Goal: Task Accomplishment & Management: Manage account settings

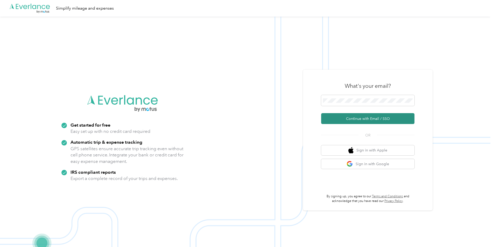
click at [350, 121] on button "Continue with Email / SSO" at bounding box center [367, 118] width 93 height 11
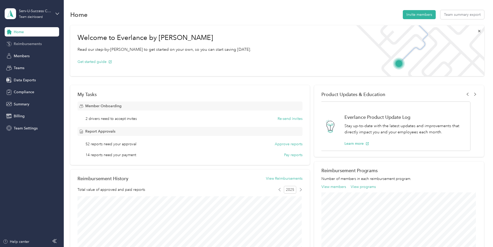
click at [26, 47] on div "Reimbursements" at bounding box center [32, 43] width 54 height 9
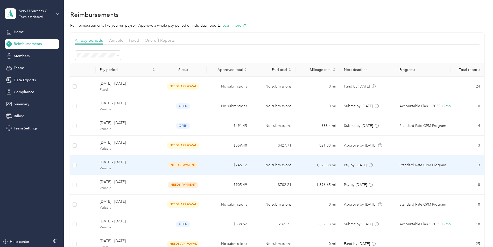
scroll to position [26, 0]
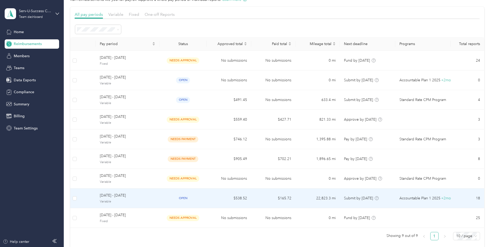
click at [106, 195] on span "[DATE] - [DATE]" at bounding box center [127, 196] width 55 height 6
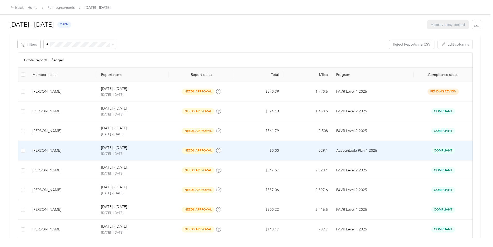
scroll to position [78, 0]
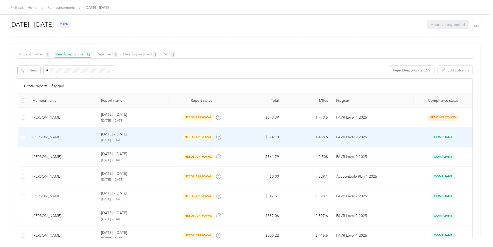
click at [135, 137] on div "[DATE] - [DATE]" at bounding box center [133, 135] width 64 height 6
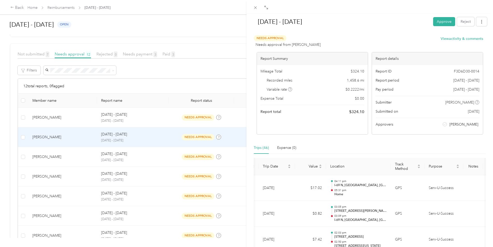
click at [438, 17] on div "[DATE] - [DATE] Approve Reject" at bounding box center [369, 22] width 235 height 15
click at [439, 21] on button "Approve" at bounding box center [444, 21] width 22 height 9
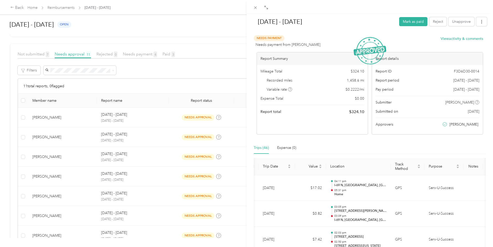
click at [193, 136] on div "[DATE] - [DATE] Mark as paid Reject Unapprove Needs Payment Needs payment from …" at bounding box center [246, 123] width 493 height 247
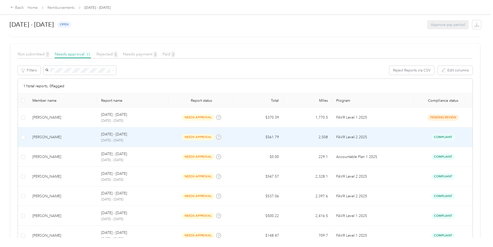
click at [112, 137] on p "[DATE] - [DATE]" at bounding box center [114, 135] width 26 height 6
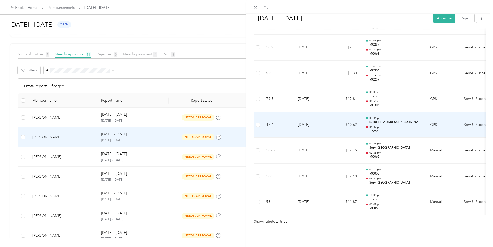
scroll to position [1412, 0]
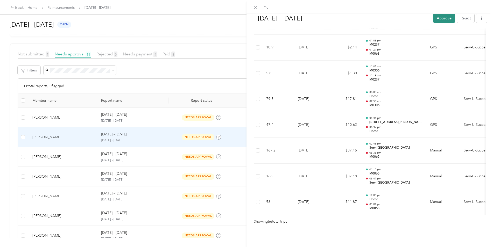
click at [440, 19] on button "Approve" at bounding box center [444, 18] width 22 height 9
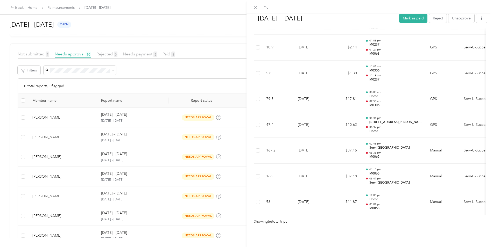
click at [75, 160] on div "[DATE] - [DATE] Mark as paid Reject Unapprove Needs Payment Needs payment from …" at bounding box center [246, 123] width 493 height 247
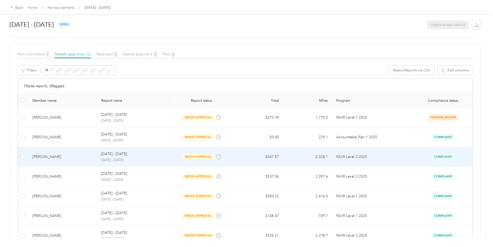
click at [113, 157] on div "[DATE] - [DATE] [DATE] - [DATE]" at bounding box center [133, 156] width 64 height 11
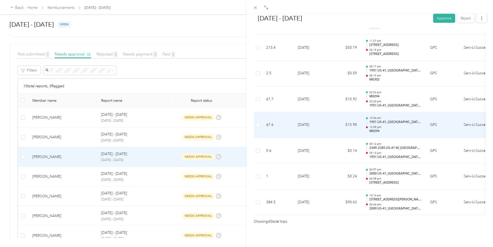
scroll to position [1128, 0]
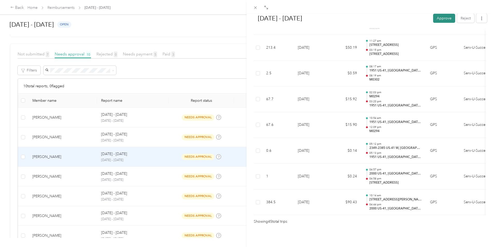
click at [442, 17] on button "Approve" at bounding box center [444, 18] width 22 height 9
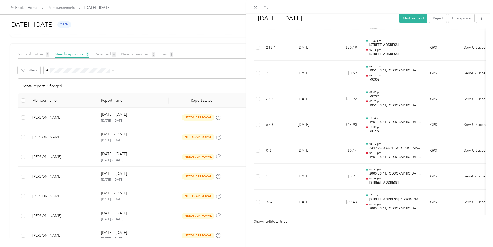
click at [115, 157] on div "[DATE] - [DATE] Mark as paid Reject Unapprove Needs Payment Needs payment from …" at bounding box center [246, 123] width 493 height 247
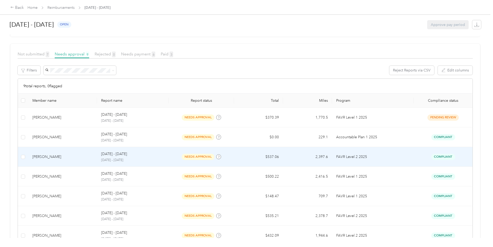
click at [139, 158] on div "[DATE] - [DATE] [DATE] - [DATE]" at bounding box center [133, 156] width 64 height 11
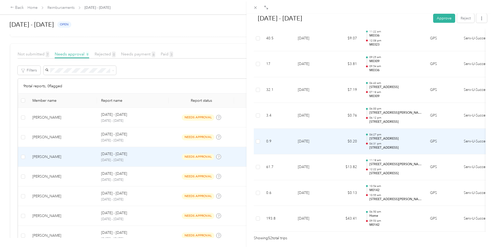
scroll to position [1265, 0]
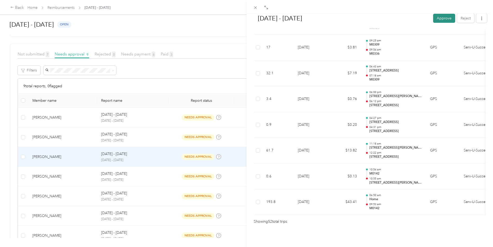
click at [440, 17] on button "Approve" at bounding box center [444, 18] width 22 height 9
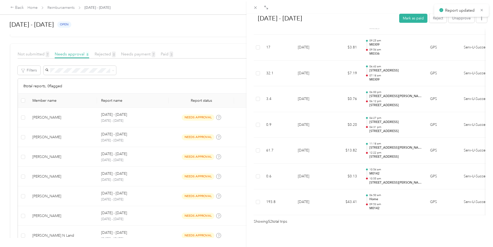
click at [189, 177] on div "[DATE] - [DATE] Mark as paid Reject Unapprove Needs Payment Needs payment from …" at bounding box center [246, 123] width 493 height 247
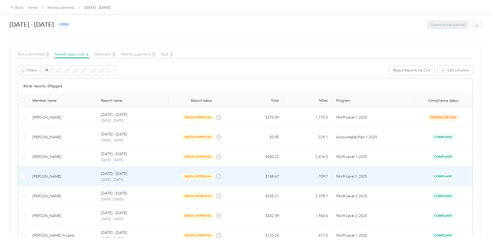
click at [196, 177] on span "needs approval" at bounding box center [198, 177] width 33 height 6
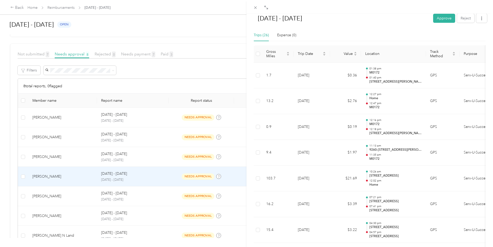
scroll to position [116, 0]
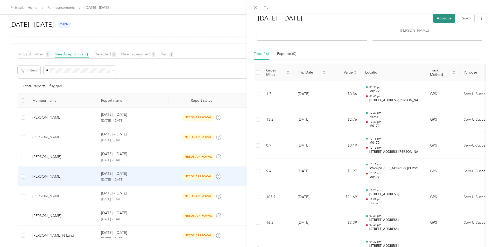
click at [444, 16] on button "Approve" at bounding box center [444, 18] width 22 height 9
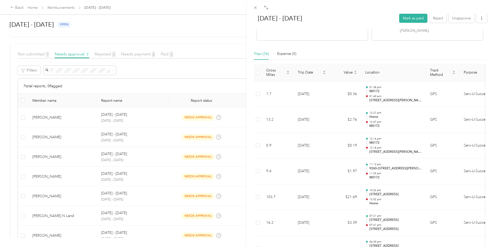
click at [202, 175] on div "[DATE] - [DATE] Mark as paid Reject Unapprove Needs Payment Needs payment from …" at bounding box center [246, 123] width 493 height 247
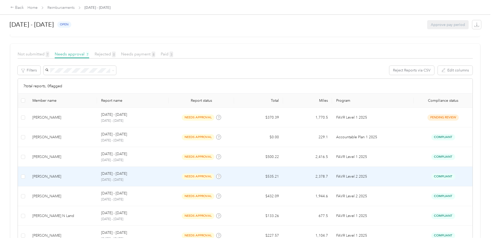
click at [201, 175] on span "needs approval" at bounding box center [198, 177] width 33 height 6
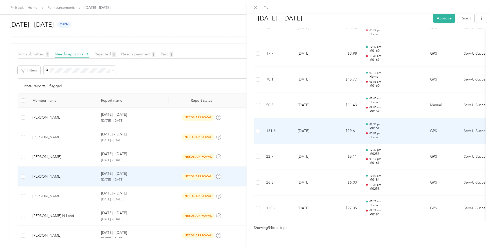
scroll to position [1348, 0]
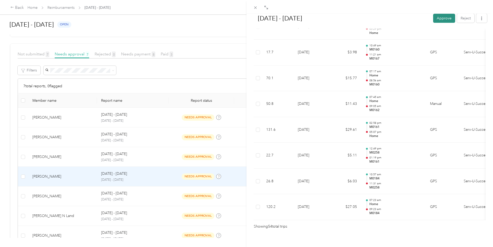
click at [435, 20] on button "Approve" at bounding box center [444, 18] width 22 height 9
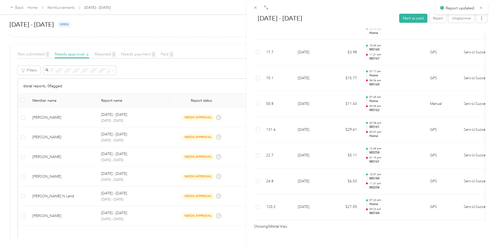
click at [118, 175] on div "[DATE] - [DATE] Mark as paid Reject Unapprove Needs Payment Needs payment from …" at bounding box center [246, 123] width 493 height 247
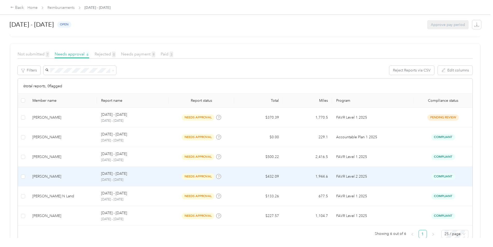
click at [193, 178] on span "needs approval" at bounding box center [198, 177] width 33 height 6
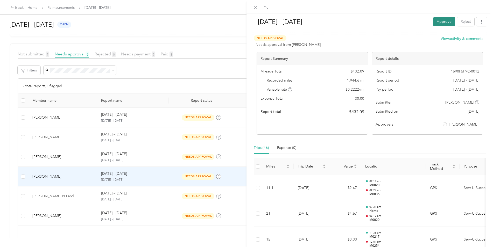
click at [440, 23] on button "Approve" at bounding box center [444, 21] width 22 height 9
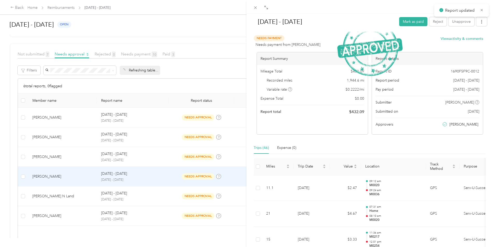
scroll to position [74, 0]
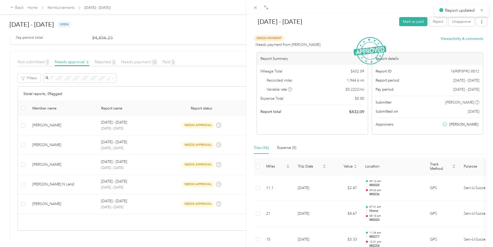
click at [195, 181] on div "[DATE] - [DATE] Mark as paid Reject Unapprove Needs Payment Needs payment from …" at bounding box center [246, 123] width 493 height 247
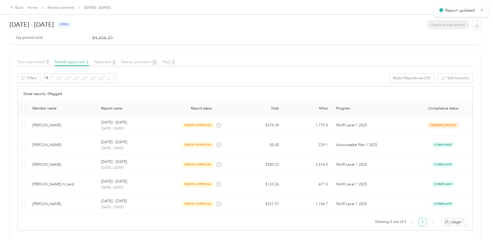
click at [196, 181] on span "needs approval" at bounding box center [198, 184] width 33 height 6
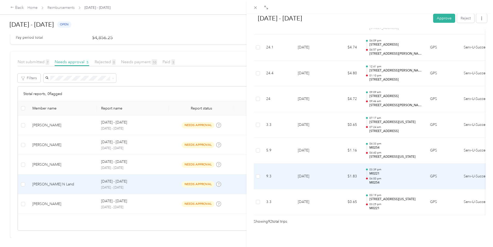
scroll to position [2362, 0]
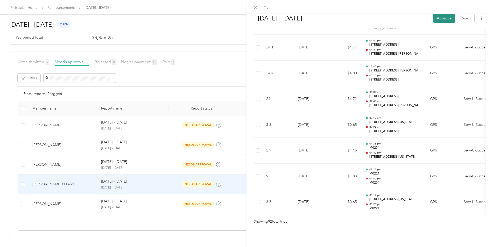
click at [443, 18] on button "Approve" at bounding box center [444, 18] width 22 height 9
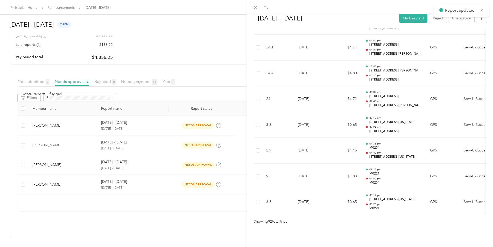
scroll to position [54, 0]
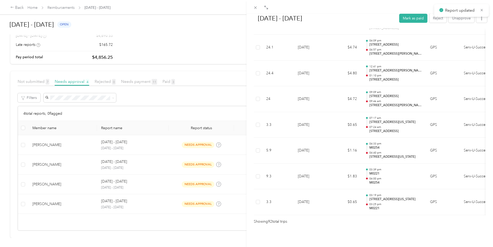
click at [117, 201] on div "[DATE] - [DATE] Mark as paid Reject Unapprove Needs Payment Needs payment from …" at bounding box center [246, 123] width 493 height 247
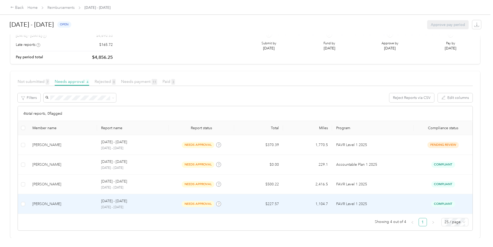
click at [196, 201] on span "needs approval" at bounding box center [198, 204] width 33 height 6
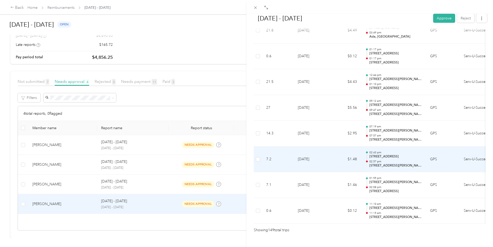
scroll to position [3832, 0]
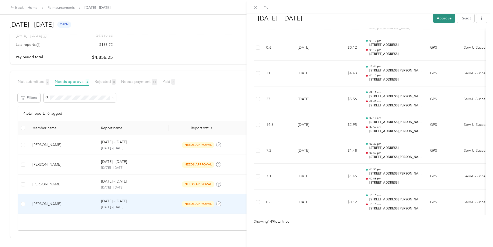
click at [433, 18] on button "Approve" at bounding box center [444, 18] width 22 height 9
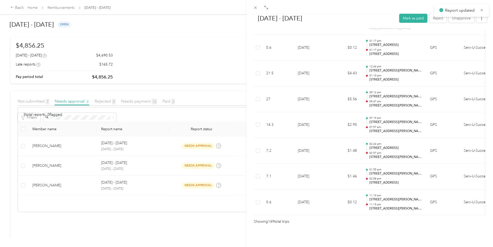
scroll to position [34, 0]
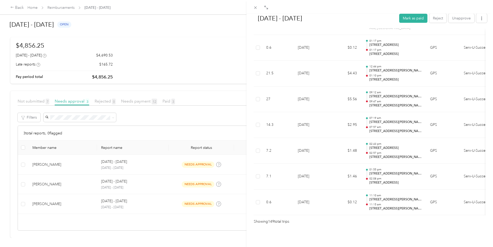
click at [167, 98] on div "[DATE] - [DATE] Mark as paid Reject Unapprove Needs Payment Needs payment from …" at bounding box center [246, 123] width 493 height 247
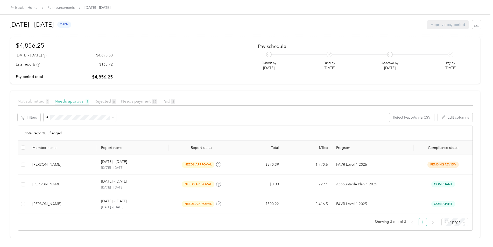
click at [32, 99] on span "Not submitted 7" at bounding box center [34, 101] width 32 height 5
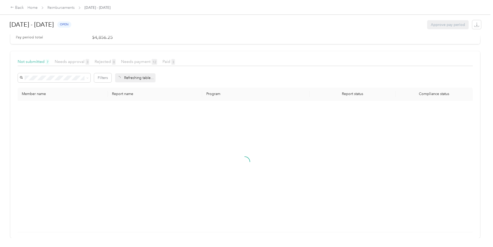
scroll to position [61, 0]
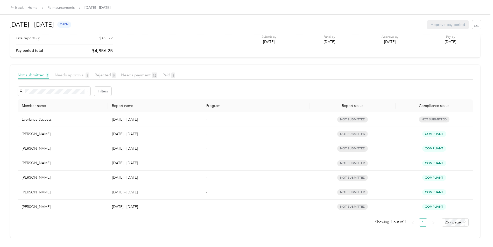
click at [79, 73] on span "Needs approval 3" at bounding box center [72, 75] width 34 height 5
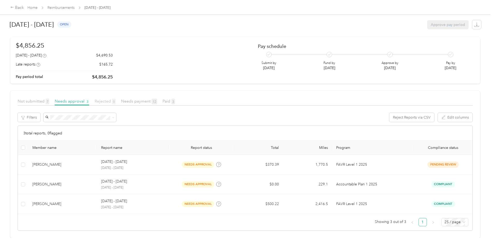
click at [109, 99] on span "Rejected 0" at bounding box center [105, 101] width 21 height 5
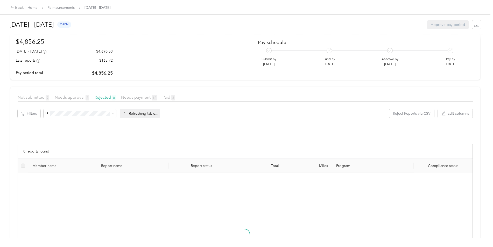
scroll to position [78, 0]
